Goal: Transaction & Acquisition: Purchase product/service

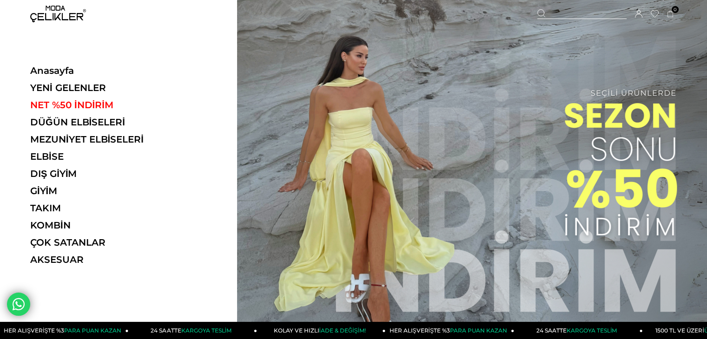
click at [82, 98] on ul "Anasayfa YENİ GELENLER NET %50 İNDİRİM DÜĞÜN ELBİSELERİ MEZUNİYET ELBİSELERİ EL…" at bounding box center [94, 168] width 128 height 206
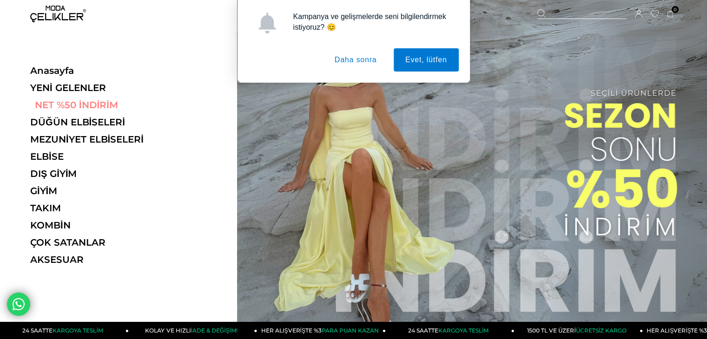
click at [85, 105] on link "NET %50 İNDİRİM" at bounding box center [94, 104] width 128 height 11
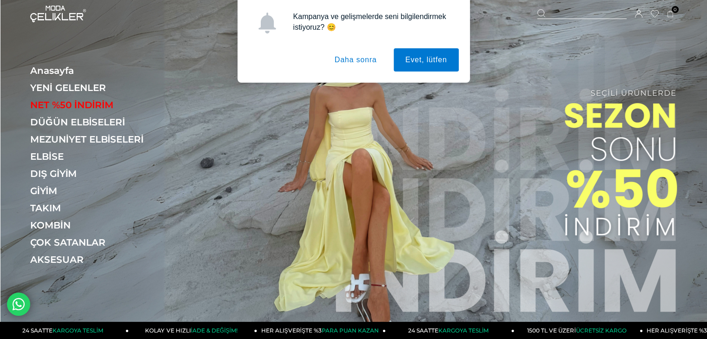
click at [369, 61] on button "Daha sonra" at bounding box center [356, 59] width 66 height 23
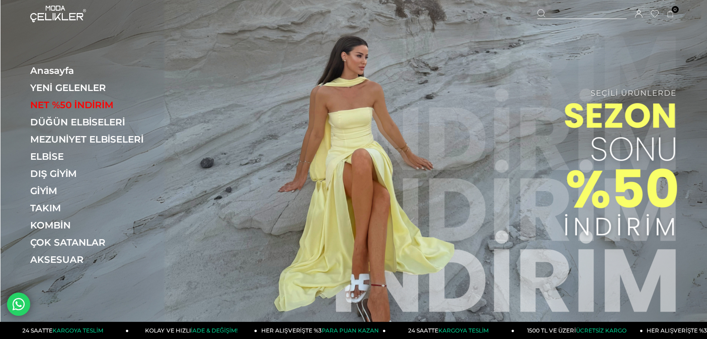
click at [555, 197] on img at bounding box center [353, 165] width 706 height 331
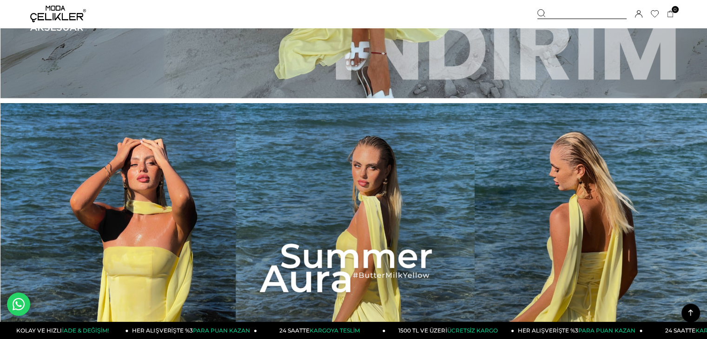
scroll to position [46, 0]
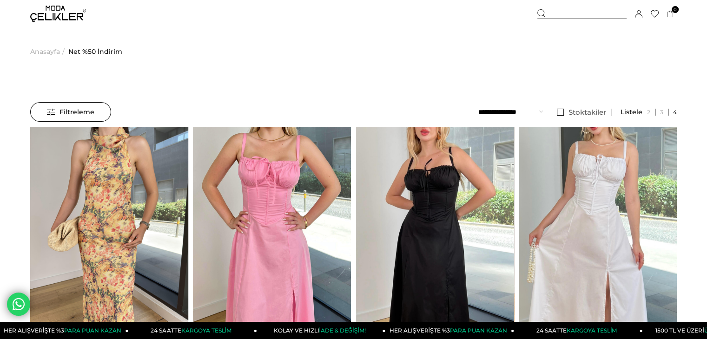
click at [522, 111] on select "**********" at bounding box center [510, 112] width 65 height 20
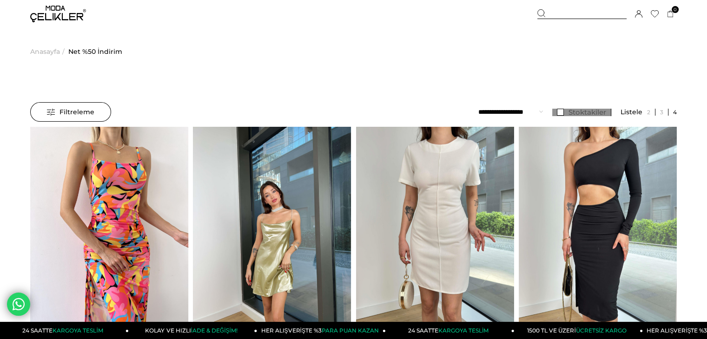
click at [561, 111] on link "Stoktakiler" at bounding box center [581, 112] width 59 height 7
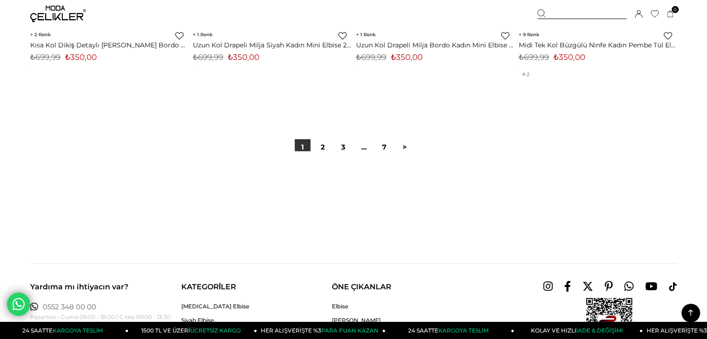
scroll to position [5807, 0]
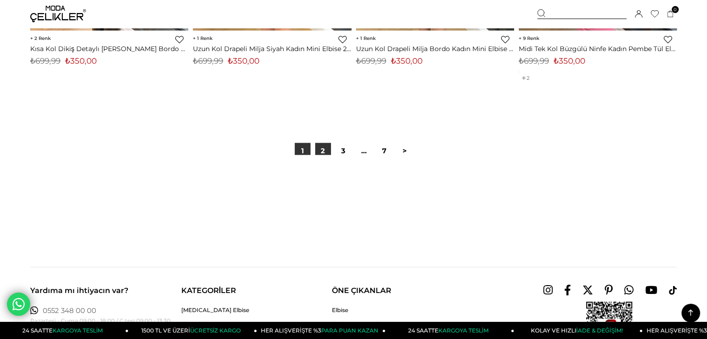
click at [321, 149] on link "2" at bounding box center [323, 151] width 16 height 16
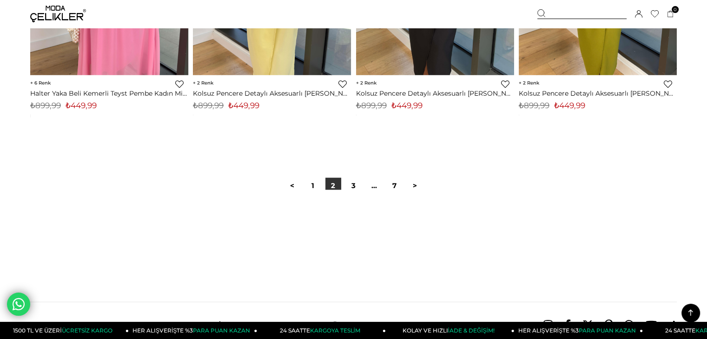
scroll to position [5853, 0]
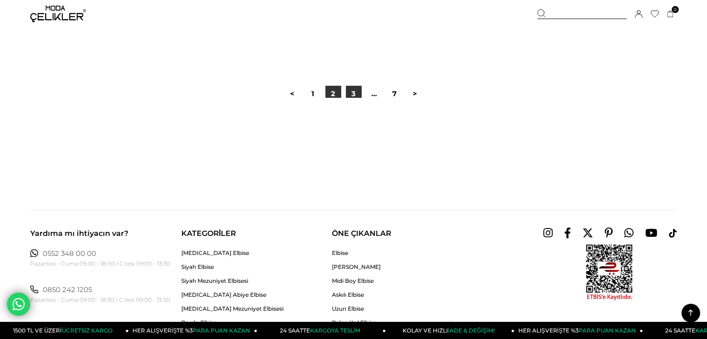
click at [350, 93] on link "3" at bounding box center [354, 94] width 16 height 16
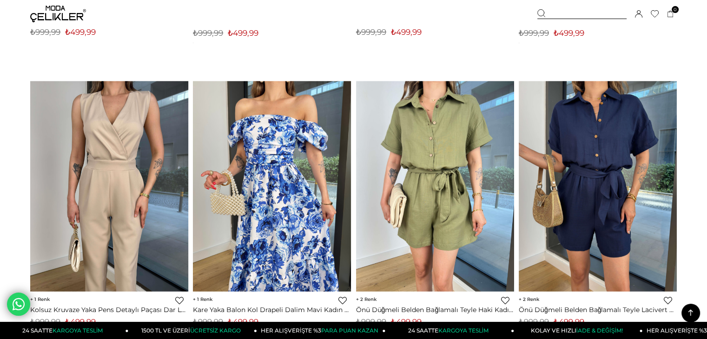
scroll to position [5528, 0]
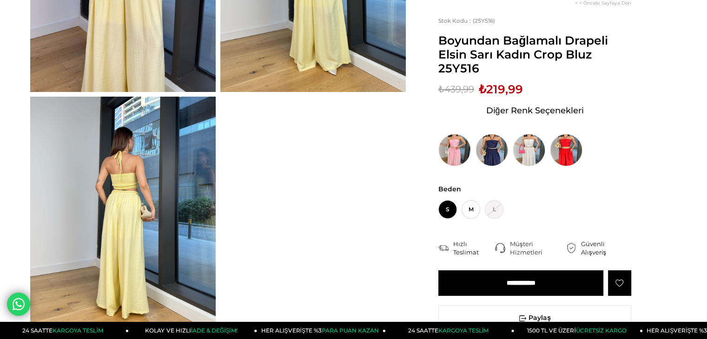
scroll to position [372, 0]
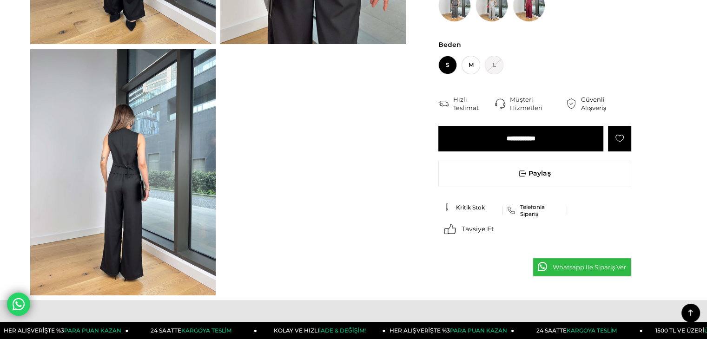
scroll to position [279, 0]
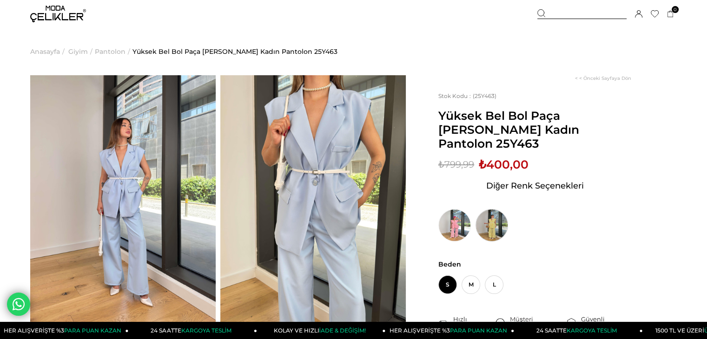
click at [495, 214] on img at bounding box center [491, 225] width 33 height 33
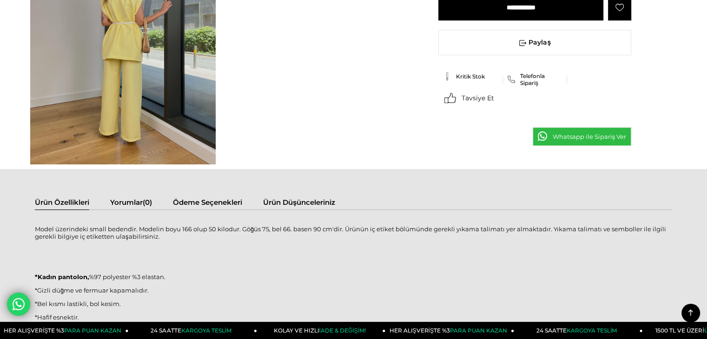
scroll to position [557, 0]
